Goal: Task Accomplishment & Management: Manage account settings

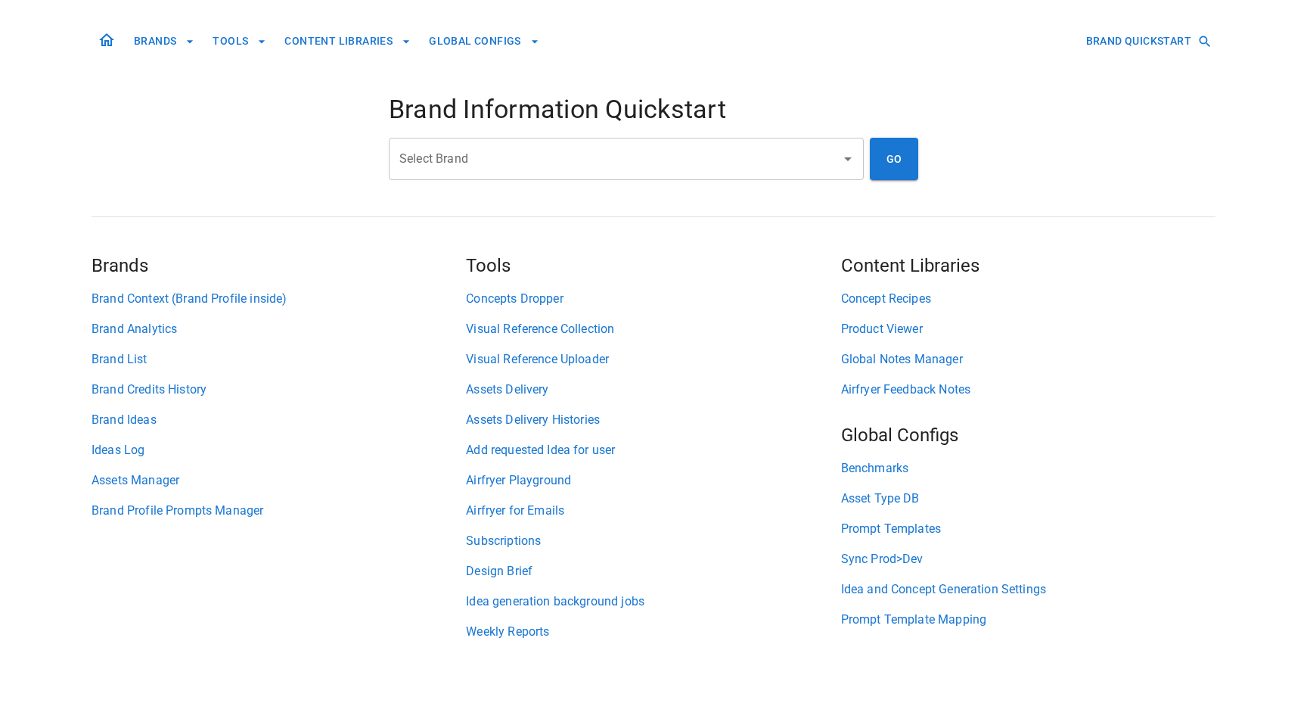
click at [487, 165] on input "Select Brand" at bounding box center [615, 158] width 439 height 29
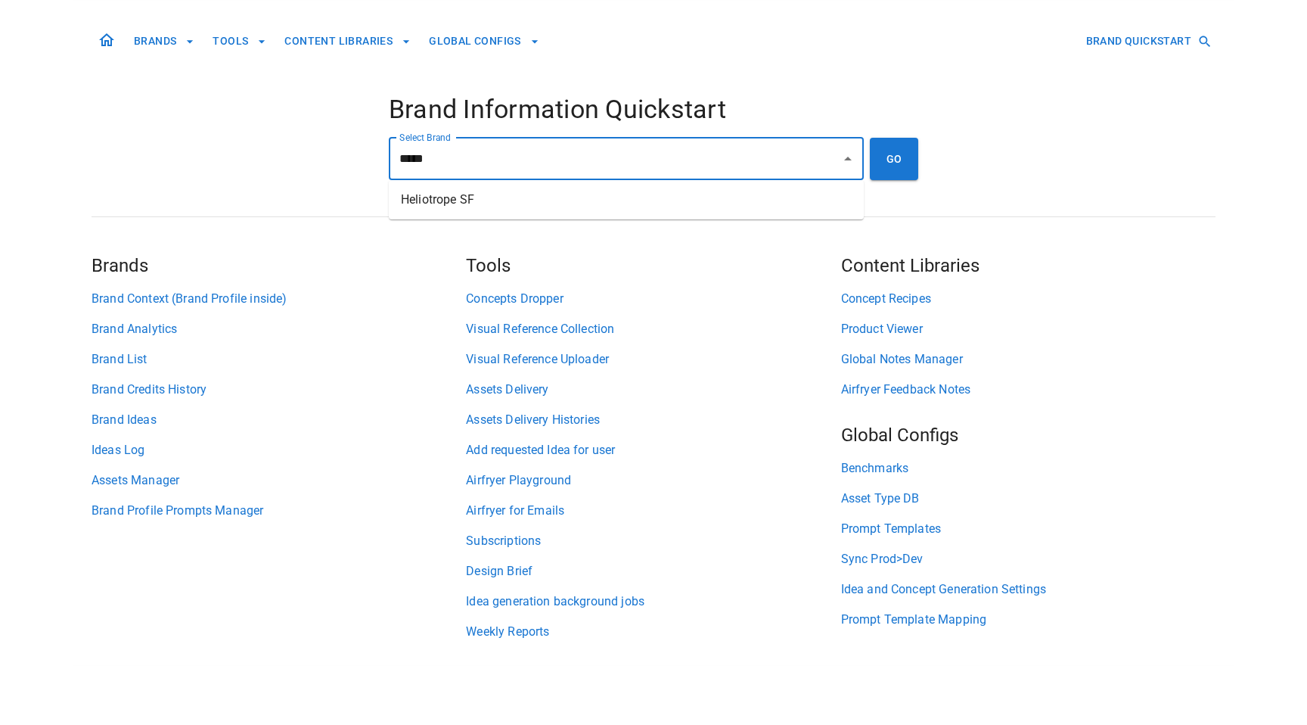
click at [517, 208] on li "Heliotrope SF" at bounding box center [626, 199] width 475 height 27
type input "**********"
click at [892, 159] on button "GO" at bounding box center [894, 159] width 48 height 42
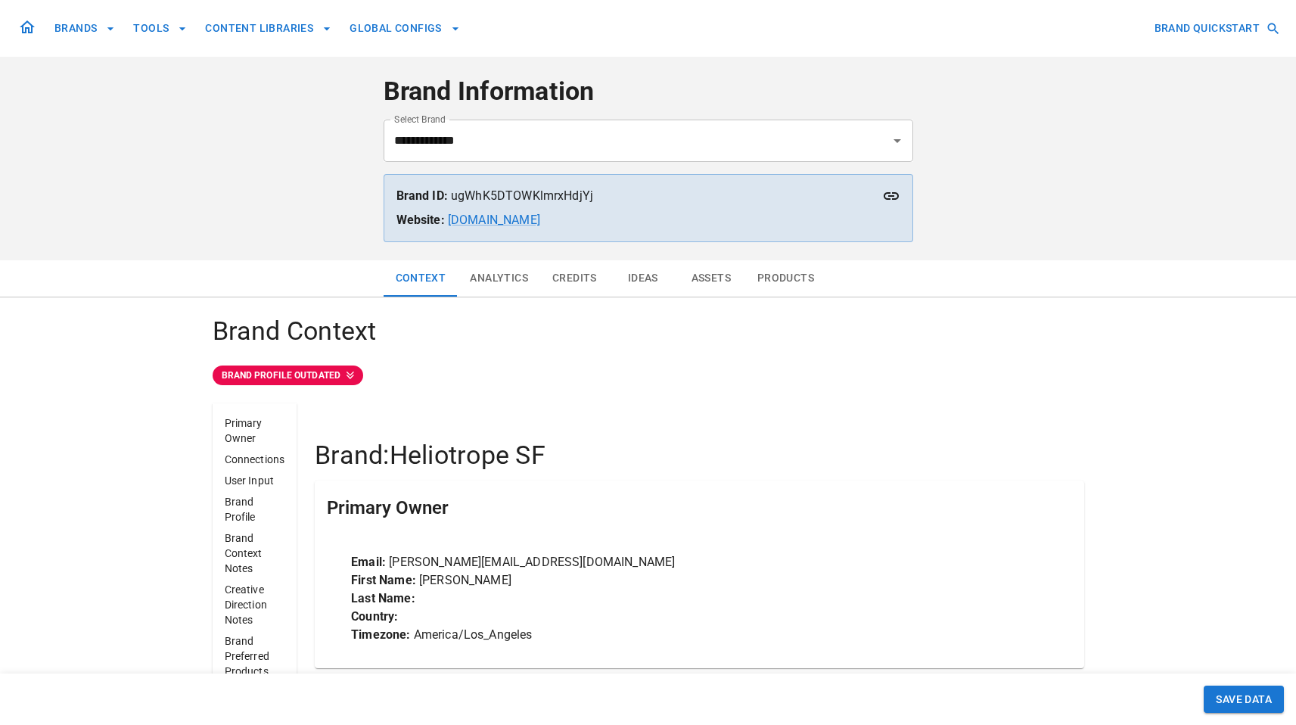
click at [707, 285] on button "Assets" at bounding box center [711, 278] width 68 height 36
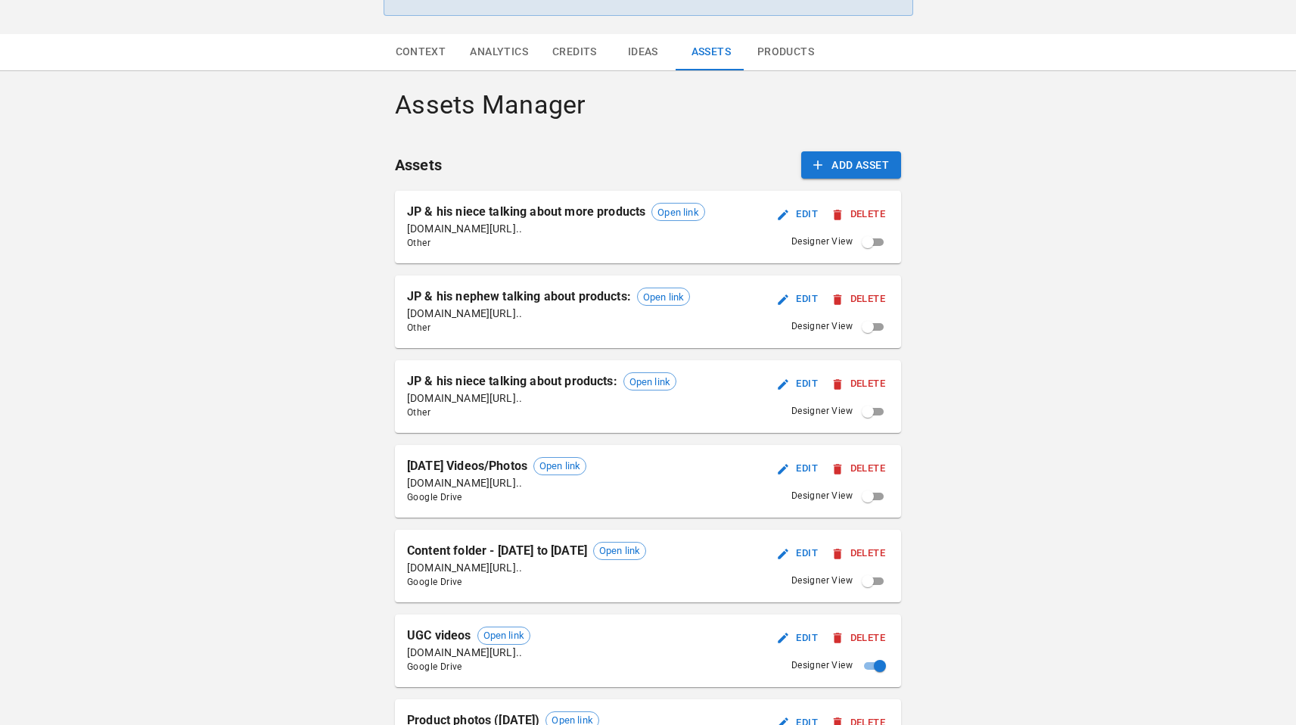
scroll to position [214, 0]
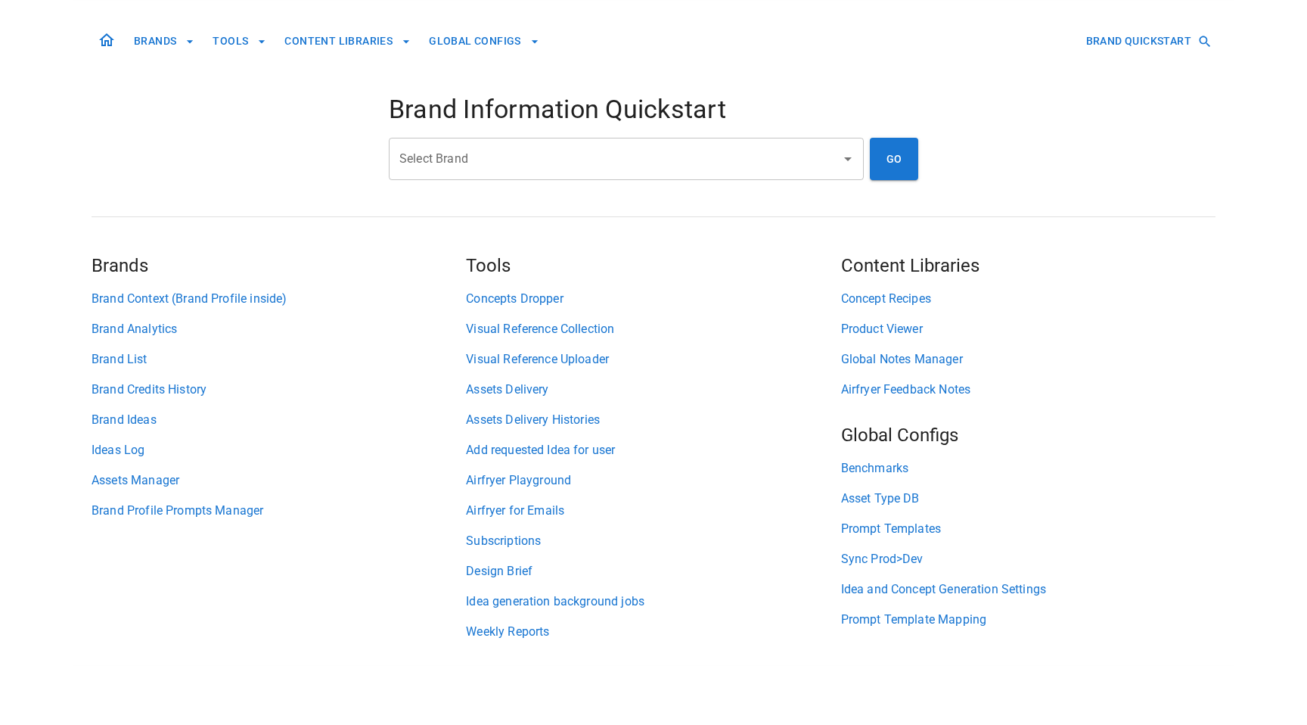
click at [588, 153] on input "Select Brand" at bounding box center [615, 158] width 439 height 29
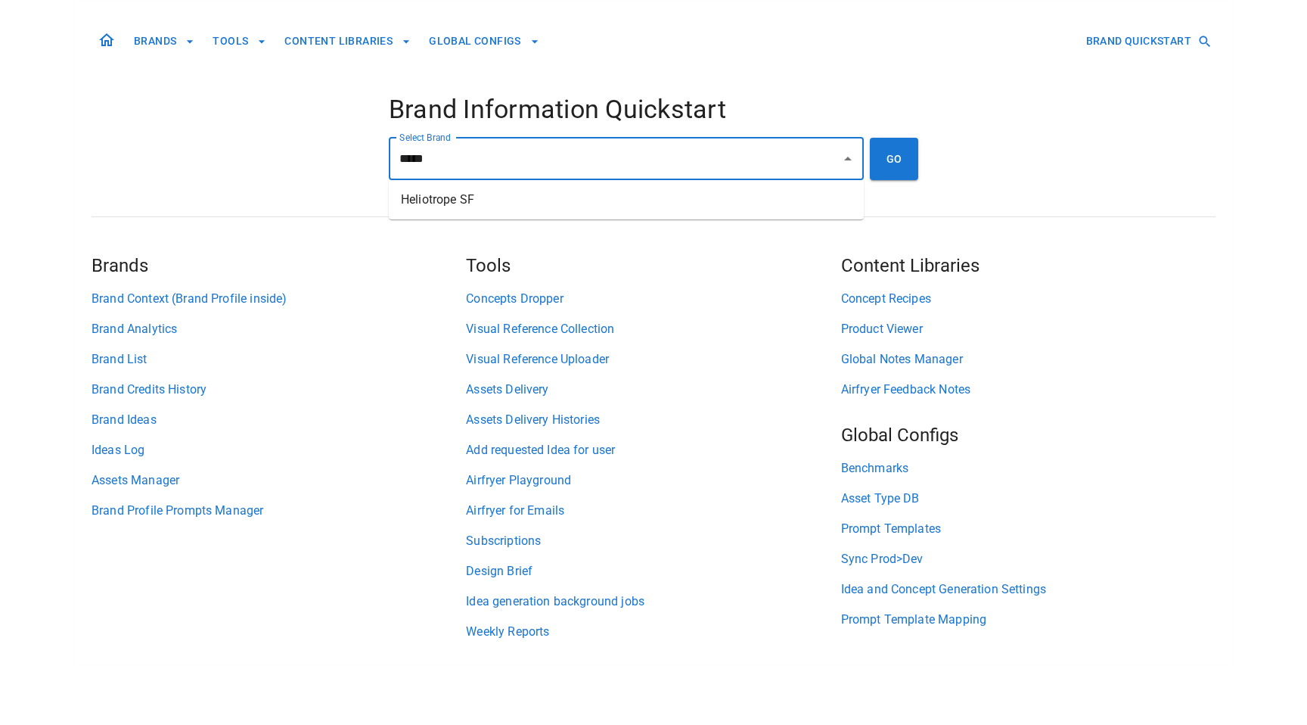
click at [631, 203] on li "Heliotrope SF" at bounding box center [626, 199] width 475 height 27
type input "**********"
click at [879, 163] on button "GO" at bounding box center [894, 159] width 48 height 42
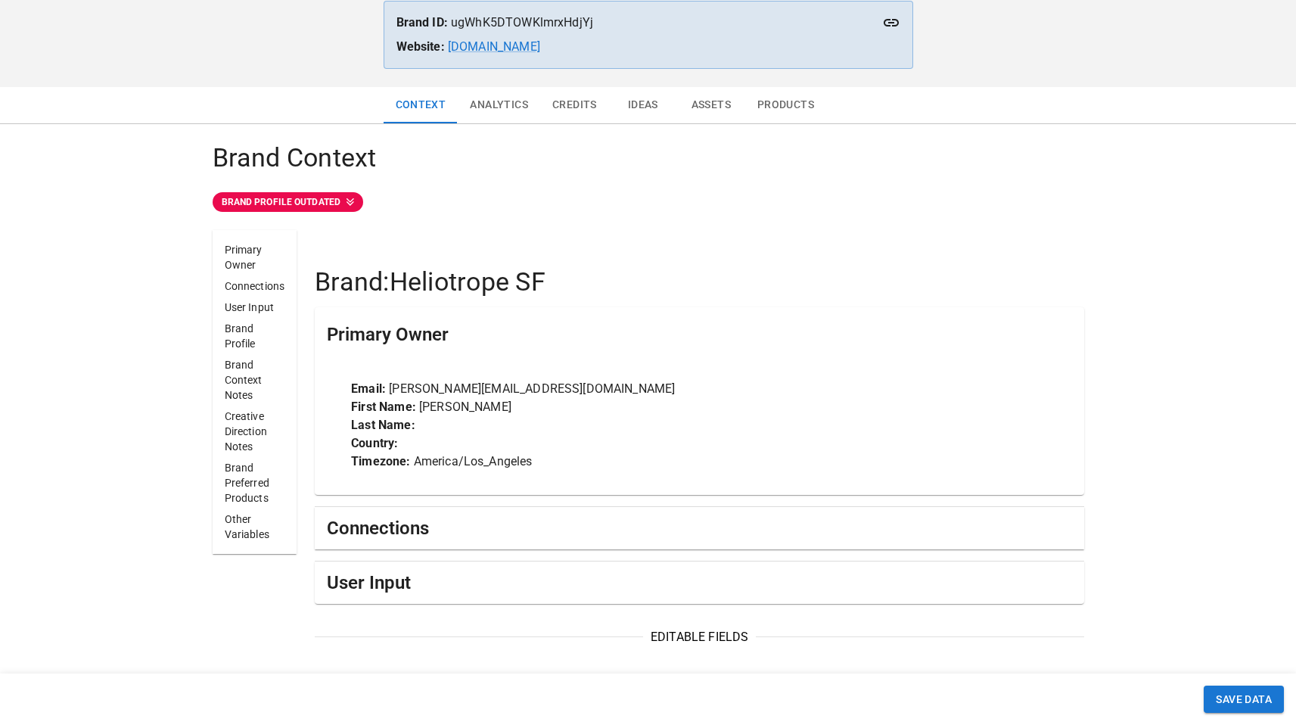
click at [720, 118] on button "Assets" at bounding box center [711, 105] width 68 height 36
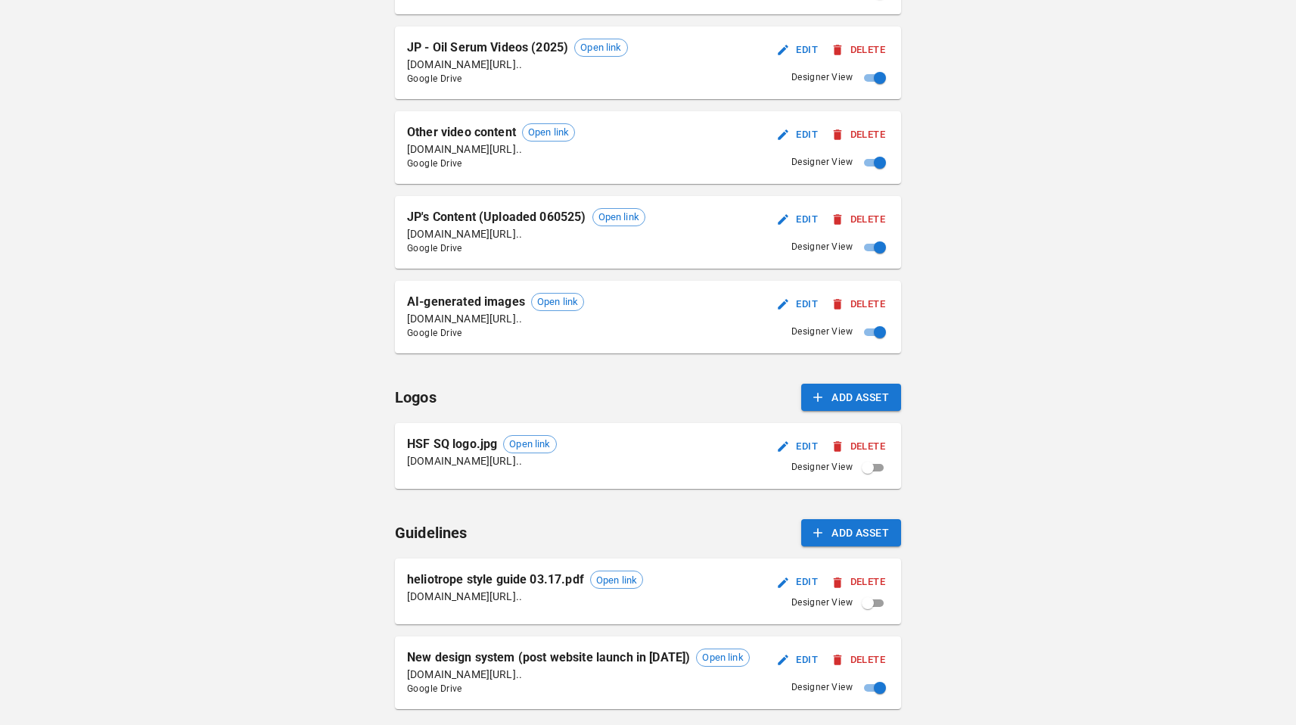
scroll to position [1313, 0]
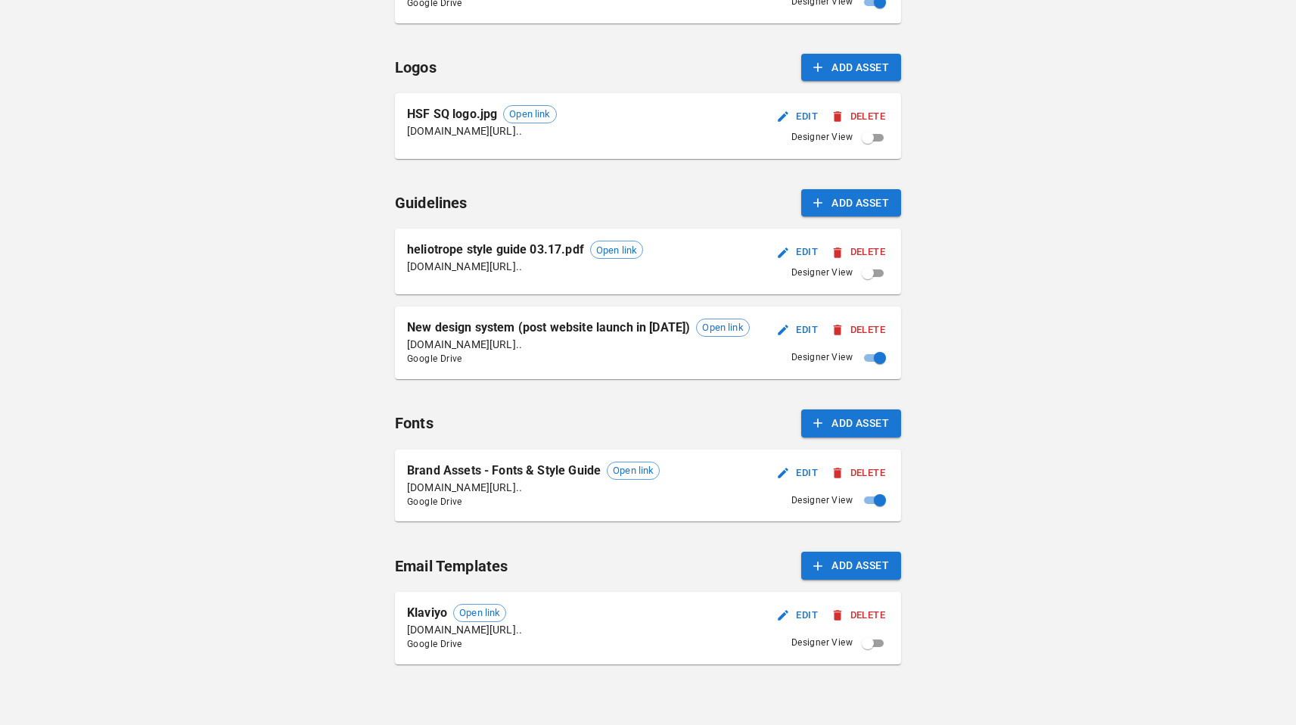
click at [865, 613] on button "Delete" at bounding box center [858, 615] width 61 height 23
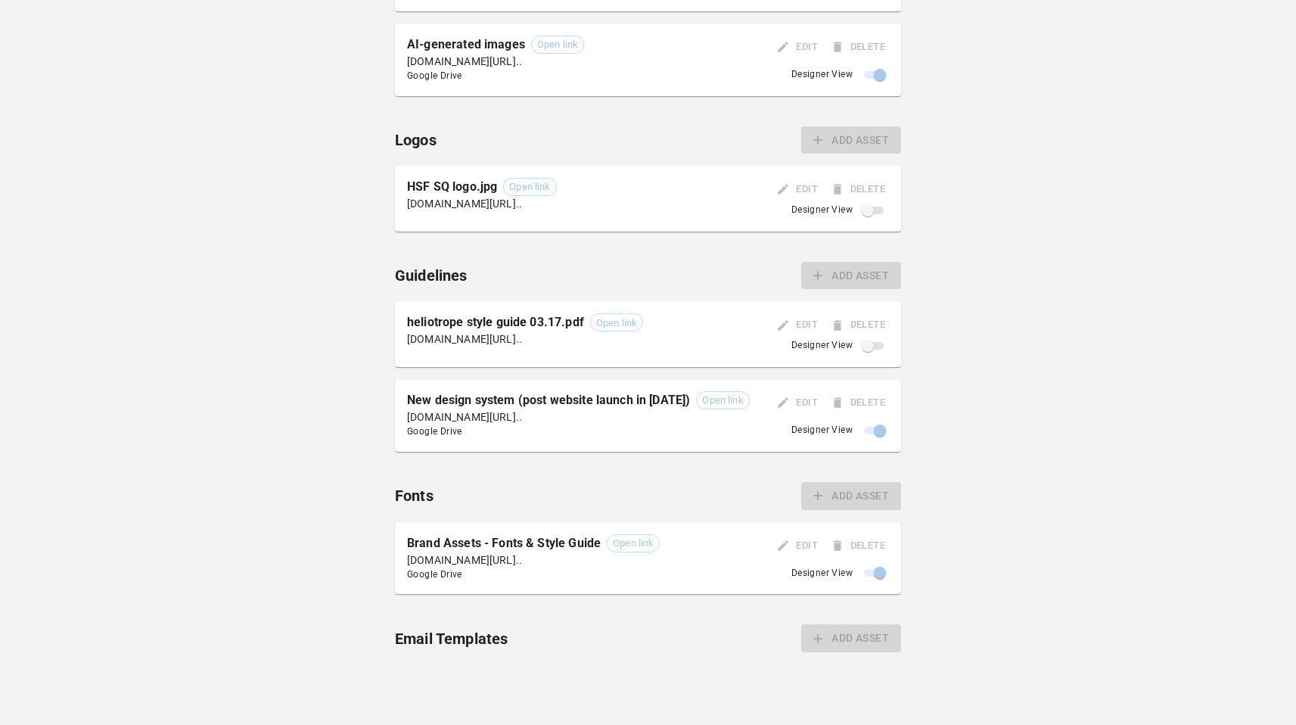
scroll to position [1241, 0]
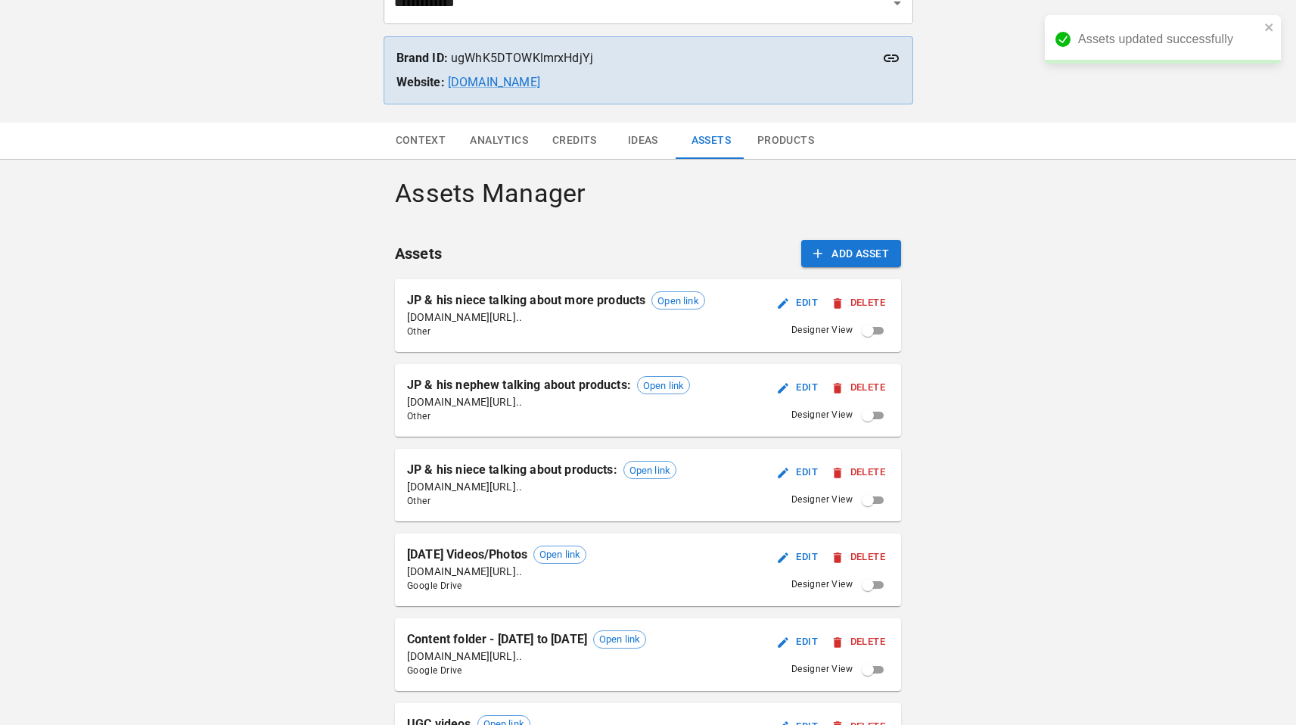
scroll to position [0, 0]
